Goal: Task Accomplishment & Management: Use online tool/utility

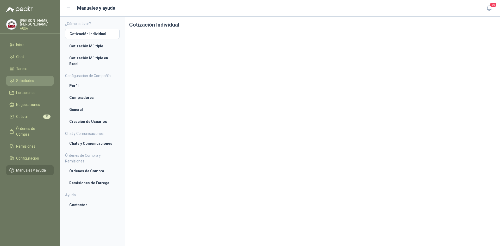
click at [14, 81] on li "Solicitudes" at bounding box center [29, 81] width 41 height 6
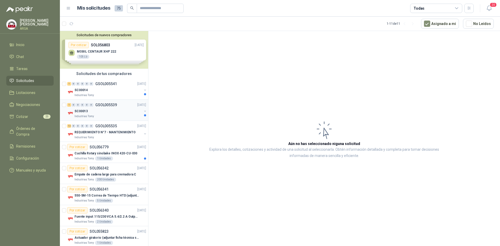
click at [103, 110] on div "SC00013" at bounding box center [107, 111] width 67 height 6
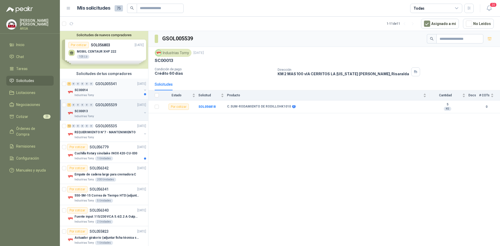
click at [110, 92] on div "SC00014" at bounding box center [107, 90] width 67 height 6
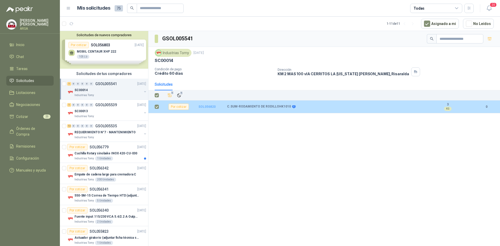
click at [207, 105] on b "SOL056820" at bounding box center [206, 107] width 17 height 4
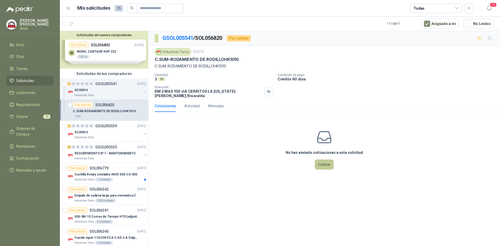
click at [320, 160] on button "Cotizar" at bounding box center [324, 165] width 19 height 10
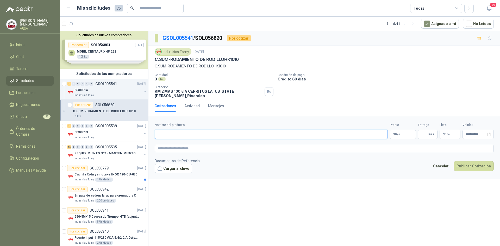
click at [190, 131] on input "Nombre del producto" at bounding box center [271, 134] width 233 height 9
type input "**********"
click at [400, 133] on span ",00" at bounding box center [398, 134] width 3 height 3
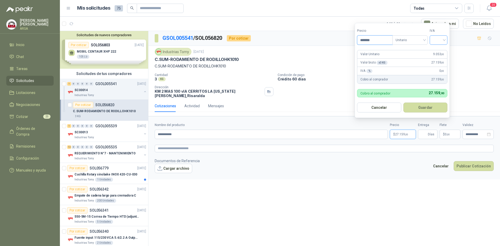
type input "*******"
click at [435, 42] on input "search" at bounding box center [438, 40] width 11 height 8
click at [438, 50] on div "19%" at bounding box center [440, 51] width 10 height 6
click at [427, 111] on button "Guardar" at bounding box center [426, 108] width 45 height 10
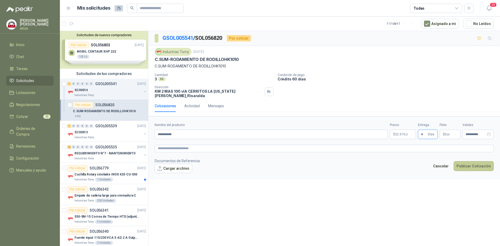
type input "*"
click at [462, 162] on button "Publicar Cotización" at bounding box center [473, 166] width 40 height 10
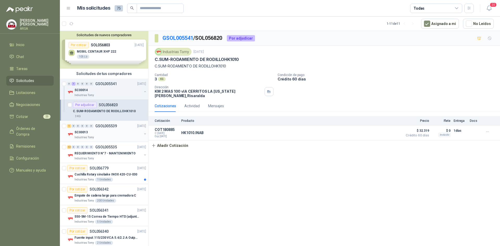
click at [106, 136] on div "Industrias Tomy" at bounding box center [107, 137] width 67 height 4
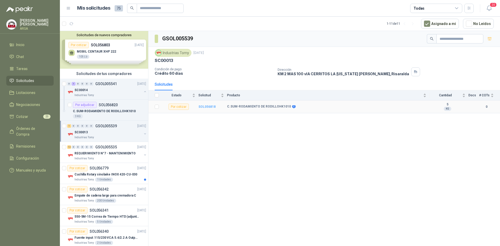
click at [202, 106] on b "SOL056818" at bounding box center [206, 107] width 17 height 4
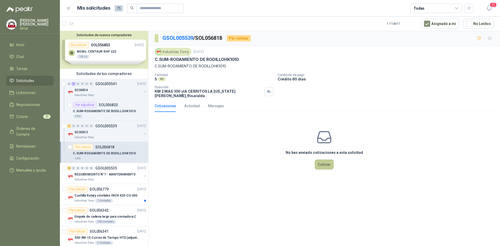
click at [319, 160] on button "Cotizar" at bounding box center [324, 165] width 19 height 10
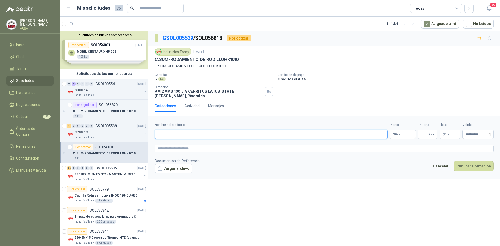
click at [210, 132] on input "Nombre del producto" at bounding box center [271, 134] width 233 height 9
type input "**********"
click at [401, 130] on p "$ 0 ,00" at bounding box center [403, 134] width 26 height 9
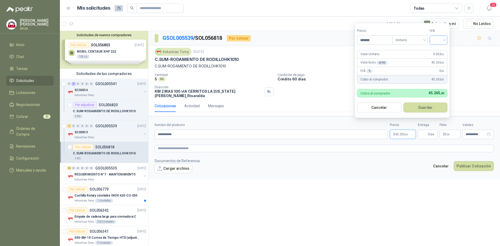
type input "*******"
click at [439, 37] on input "search" at bounding box center [438, 40] width 11 height 8
drag, startPoint x: 435, startPoint y: 47, endPoint x: 436, endPoint y: 54, distance: 6.4
click at [435, 47] on div "19%" at bounding box center [440, 51] width 16 height 8
click at [428, 110] on button "Guardar" at bounding box center [426, 108] width 45 height 10
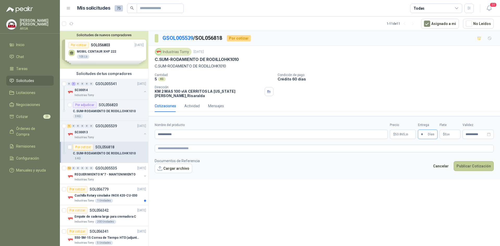
type input "*"
click at [470, 161] on button "Publicar Cotización" at bounding box center [473, 166] width 40 height 10
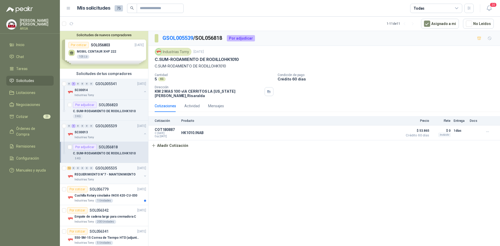
click at [111, 169] on p "GSOL005535" at bounding box center [106, 168] width 22 height 4
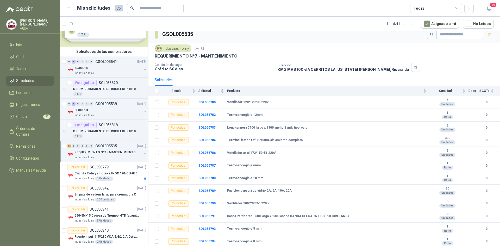
scroll to position [78, 0]
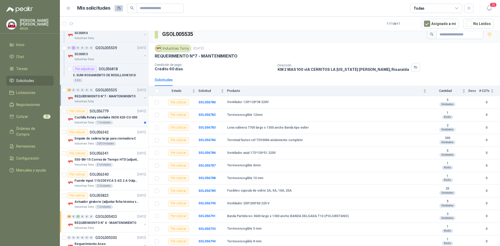
click at [108, 114] on div "Por cotizar SOL056779 [DATE]" at bounding box center [106, 111] width 79 height 6
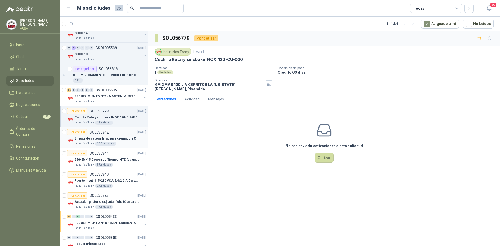
drag, startPoint x: 113, startPoint y: 140, endPoint x: 105, endPoint y: 135, distance: 9.5
click at [105, 135] on div "Empate de cadena largo para cremadora C" at bounding box center [110, 138] width 72 height 6
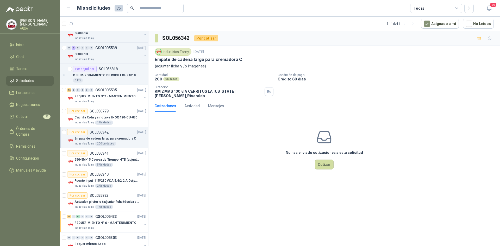
click at [105, 135] on div "Empate de cadena largo para cremadora C" at bounding box center [110, 138] width 72 height 6
click at [92, 153] on p "SOL056341" at bounding box center [99, 153] width 19 height 4
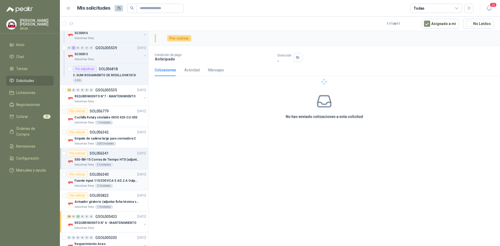
click at [89, 182] on p "Fuente input :115/230 VCA 5.4/2.2 A Output: 24 VDC 10 A 47-63 Hz" at bounding box center [106, 180] width 65 height 5
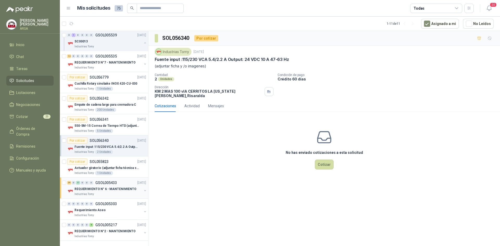
scroll to position [112, 0]
click at [102, 185] on div "39 0 17 0 0 0 GSOL005433 [DATE]" at bounding box center [107, 182] width 80 height 6
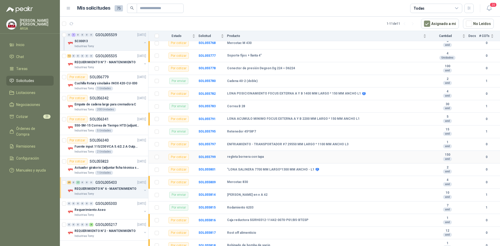
scroll to position [612, 0]
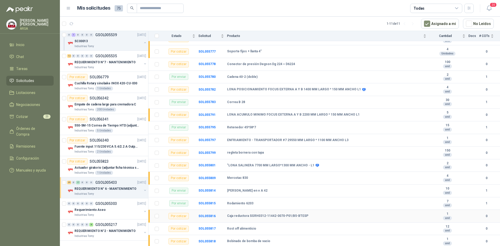
click at [265, 215] on b "Caja reductora SGRH0312-11442-0070-P01/B5-BTESP" at bounding box center [267, 216] width 81 height 4
